Goal: Find specific page/section: Find specific page/section

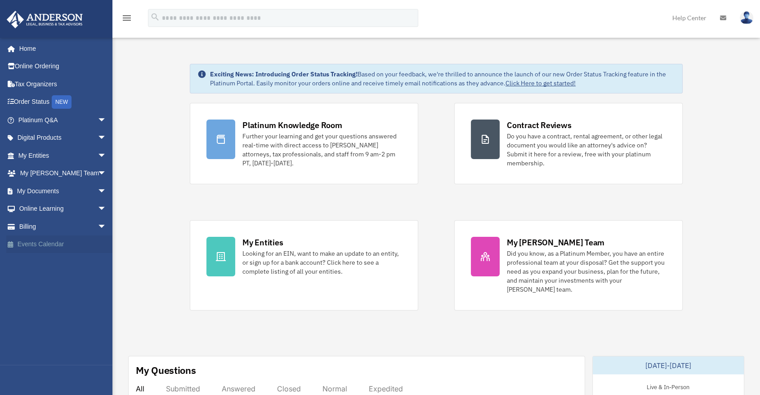
click at [94, 253] on link "Events Calendar" at bounding box center [63, 245] width 114 height 18
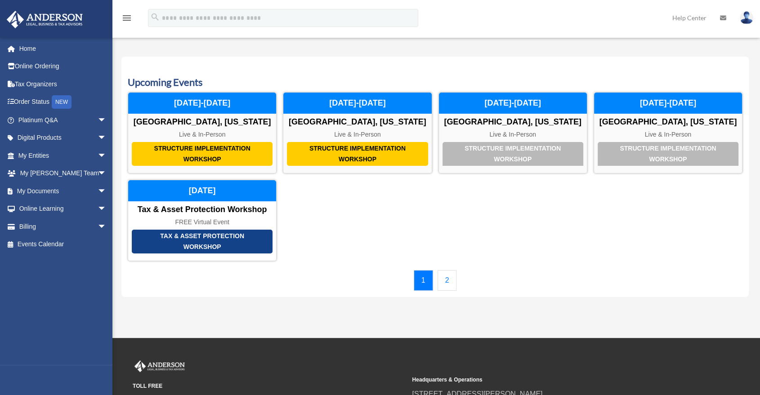
click at [427, 279] on link "1" at bounding box center [423, 280] width 19 height 21
click at [444, 277] on link "2" at bounding box center [446, 280] width 19 height 21
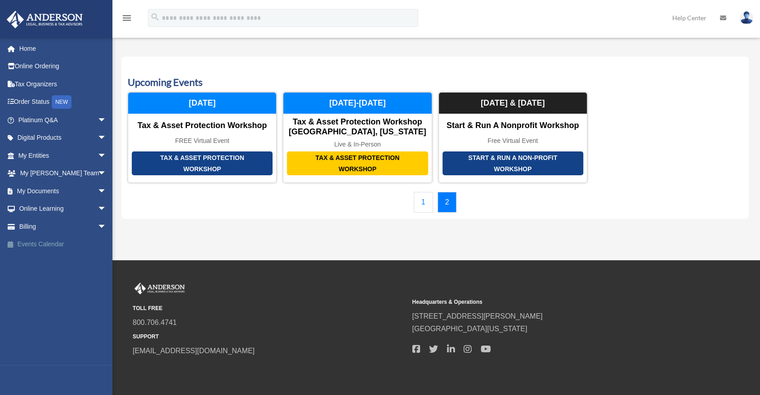
click at [86, 243] on link "Events Calendar" at bounding box center [63, 245] width 114 height 18
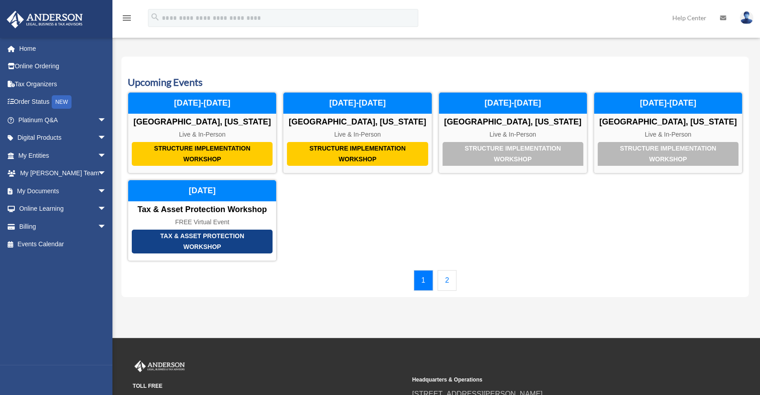
click at [448, 282] on link "2" at bounding box center [446, 280] width 19 height 21
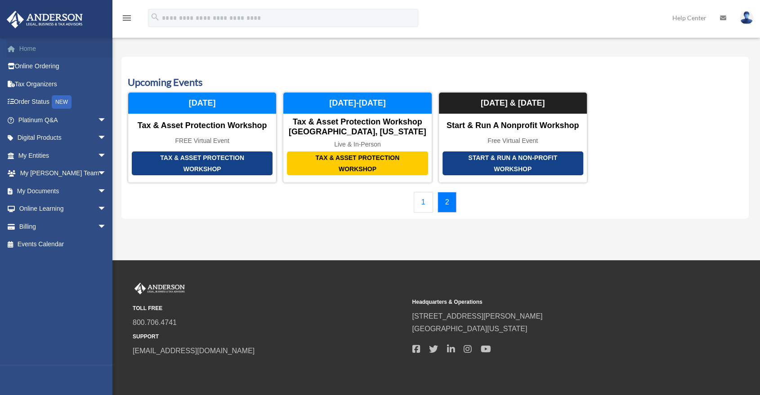
click at [65, 53] on link "Home" at bounding box center [63, 49] width 114 height 18
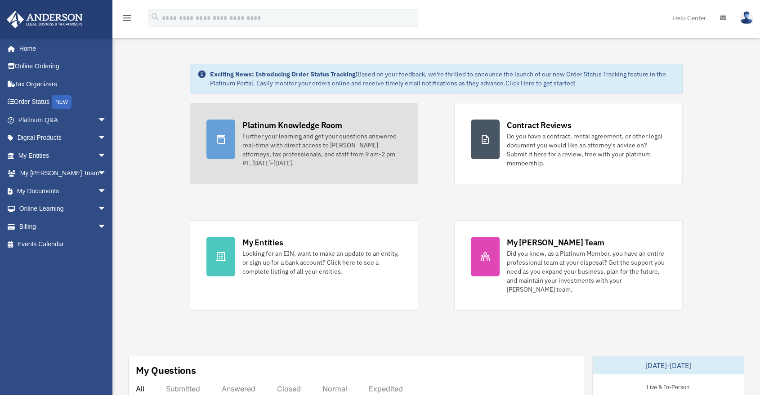
click at [330, 162] on div "Further your learning and get your questions answered real-time with direct acc…" at bounding box center [321, 150] width 159 height 36
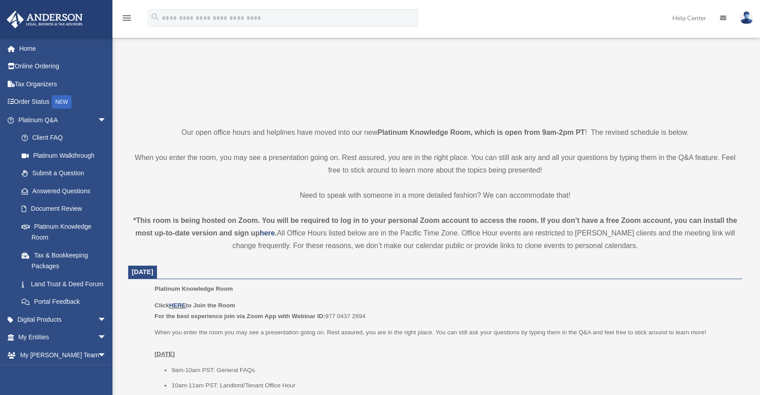
scroll to position [299, 0]
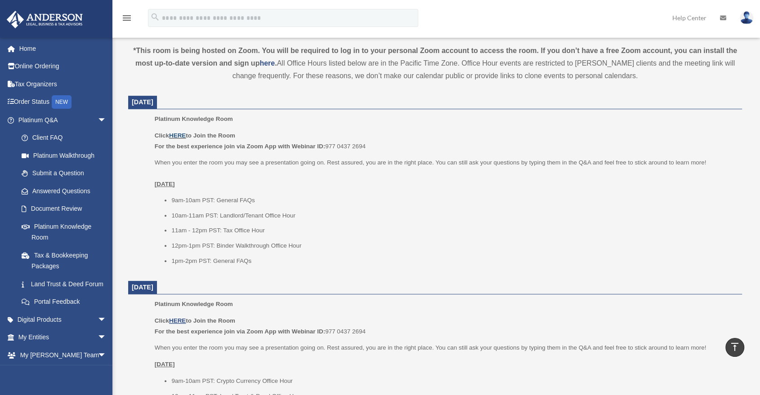
click at [176, 134] on link "HERE" at bounding box center [177, 135] width 17 height 7
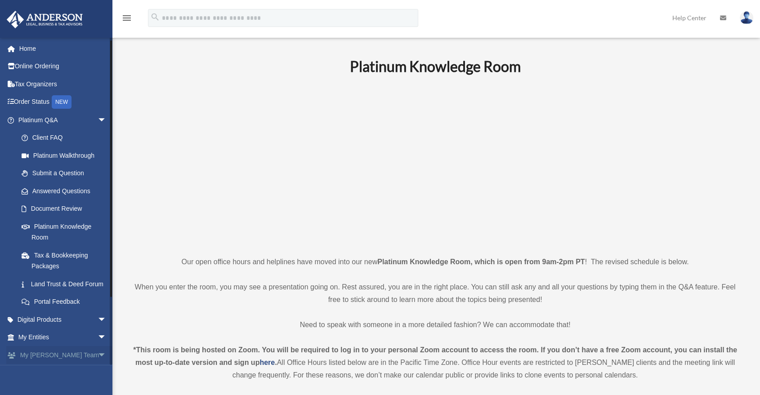
scroll to position [83, 0]
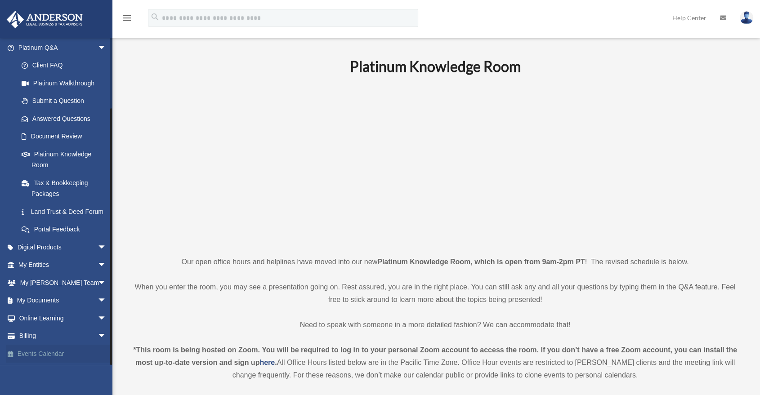
click at [47, 355] on link "Events Calendar" at bounding box center [63, 354] width 114 height 18
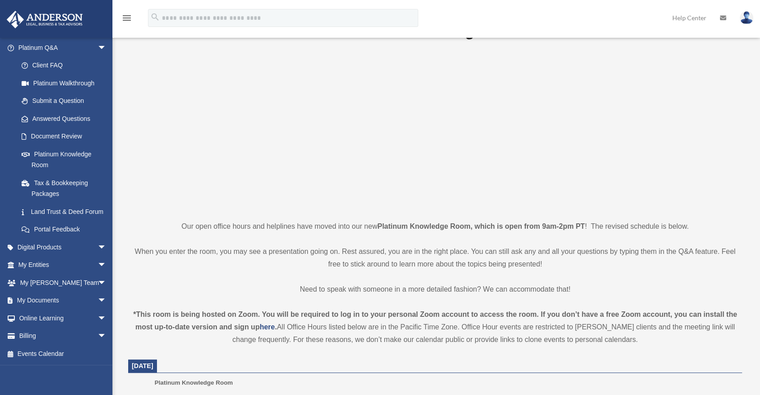
scroll to position [50, 0]
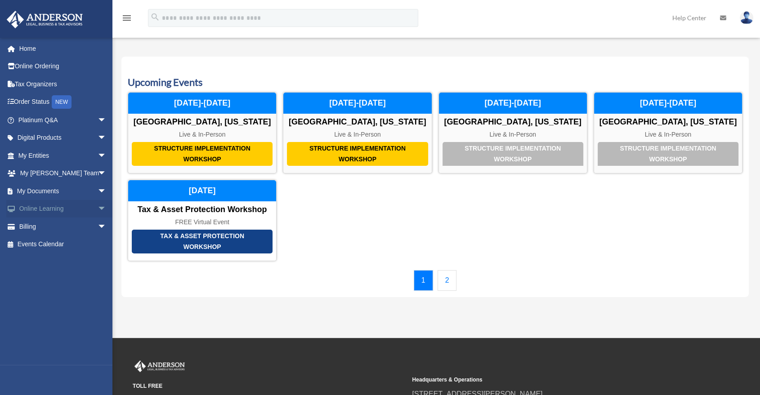
click at [98, 209] on span "arrow_drop_down" at bounding box center [107, 209] width 18 height 18
click at [60, 247] on link "Video Training" at bounding box center [66, 245] width 107 height 18
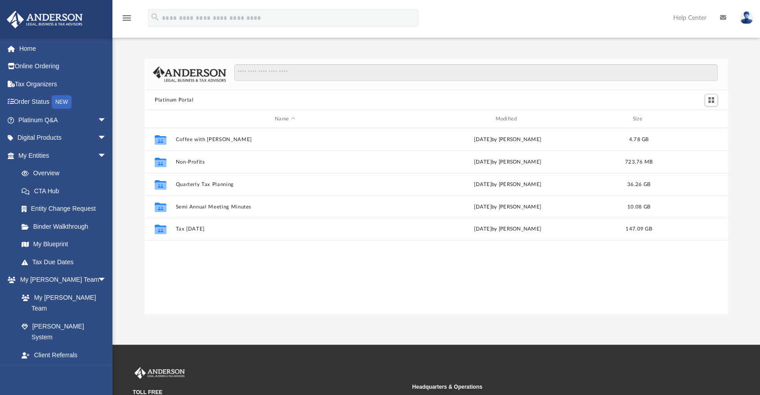
scroll to position [196, 575]
